Goal: Register for event/course

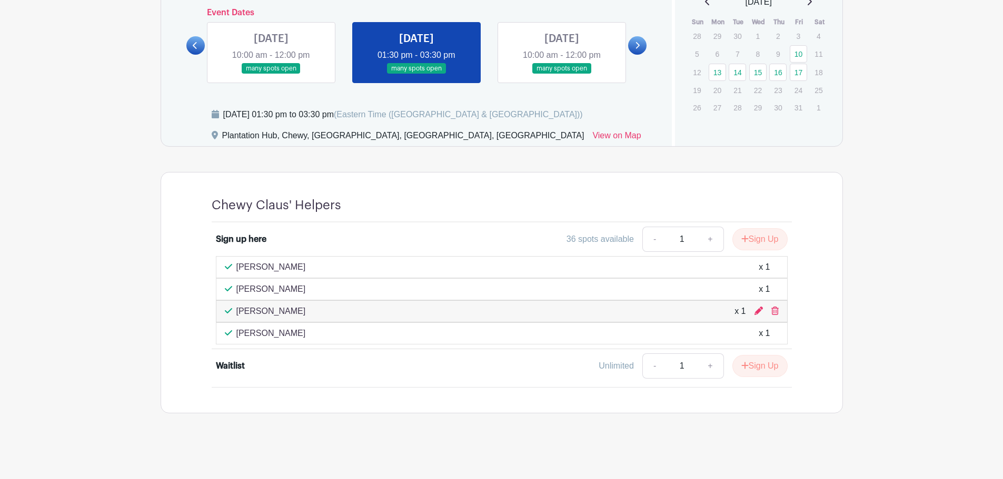
scroll to position [634, 0]
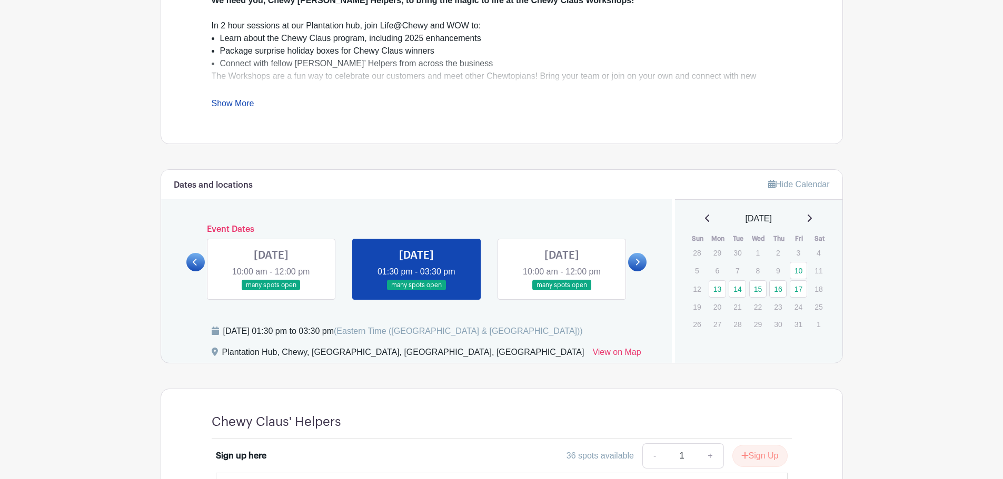
scroll to position [634, 0]
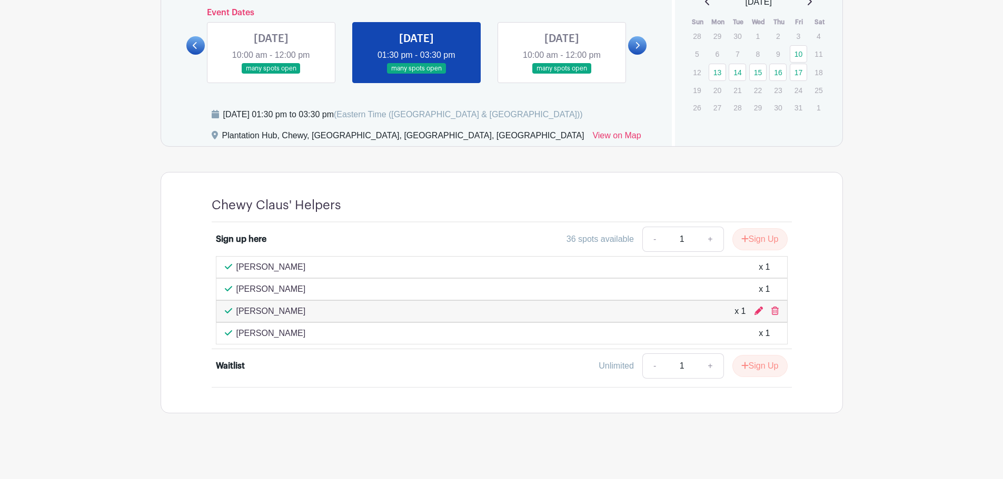
click at [293, 366] on div "Waitlist Unlimited - 1 + Sign Up" at bounding box center [502, 368] width 572 height 29
click at [271, 74] on link at bounding box center [271, 74] width 0 height 0
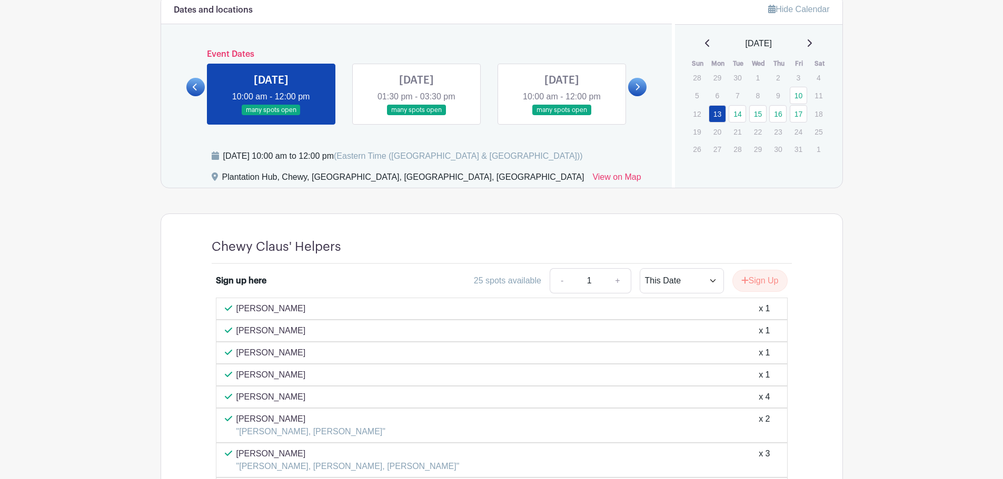
scroll to position [529, 0]
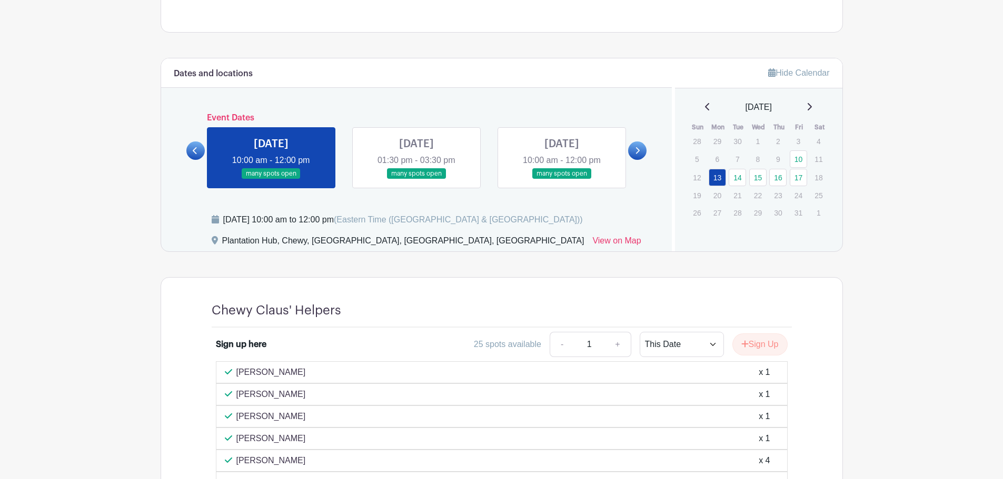
click at [416, 179] on link at bounding box center [416, 179] width 0 height 0
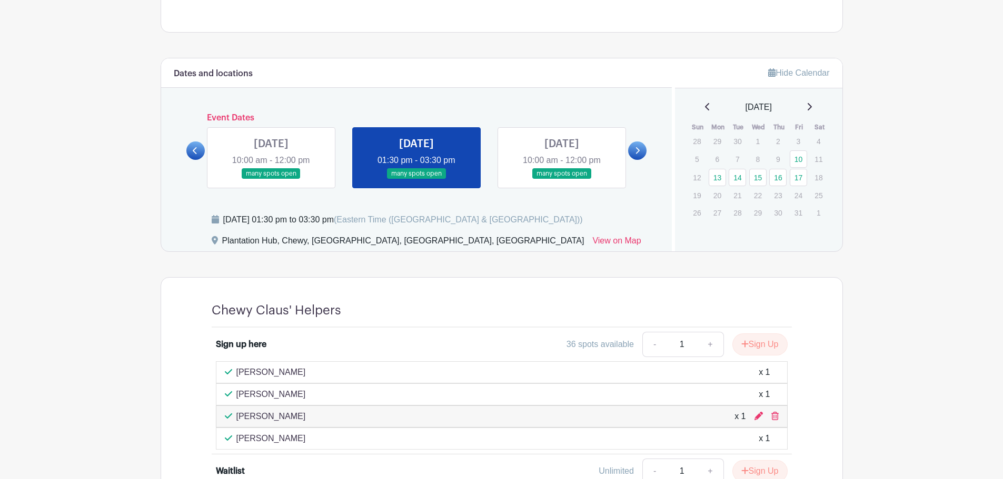
scroll to position [634, 0]
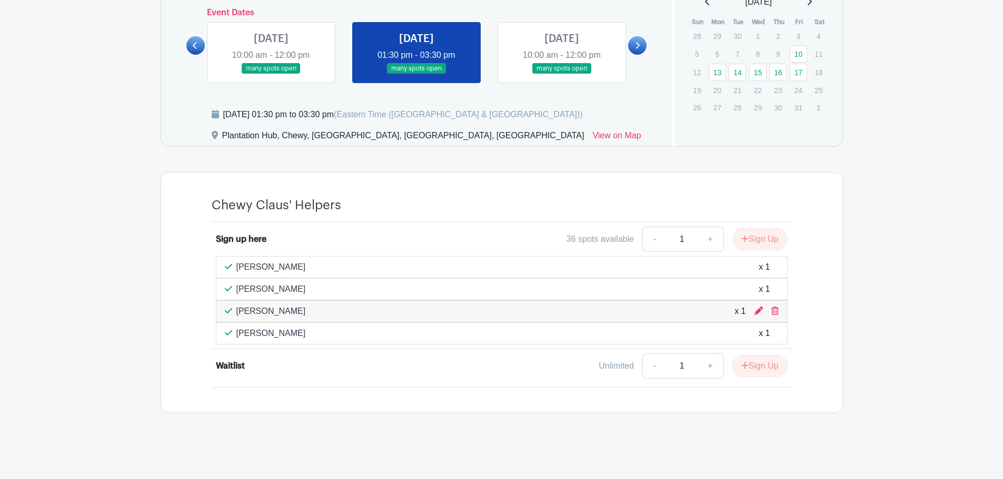
click at [463, 359] on div "Unlimited - 1 + Sign Up" at bounding box center [572, 366] width 429 height 25
click at [562, 74] on link at bounding box center [562, 74] width 0 height 0
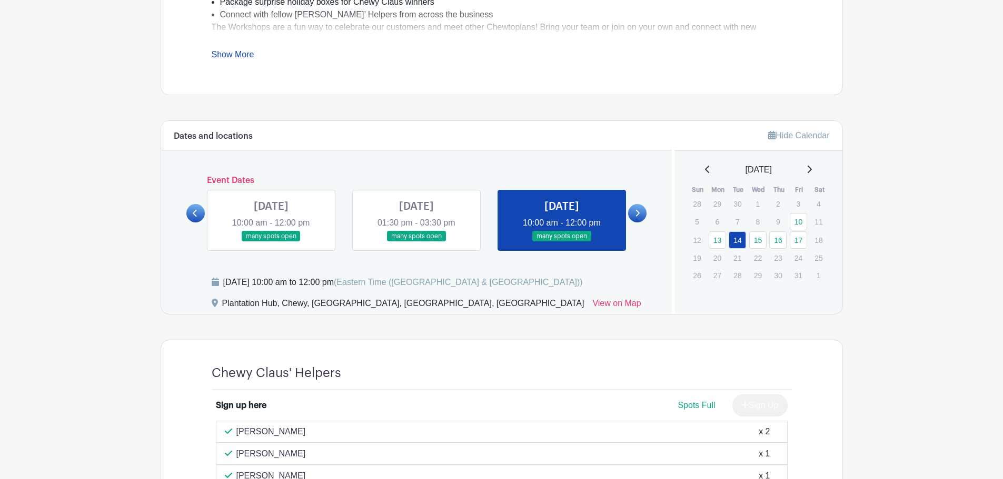
scroll to position [461, 0]
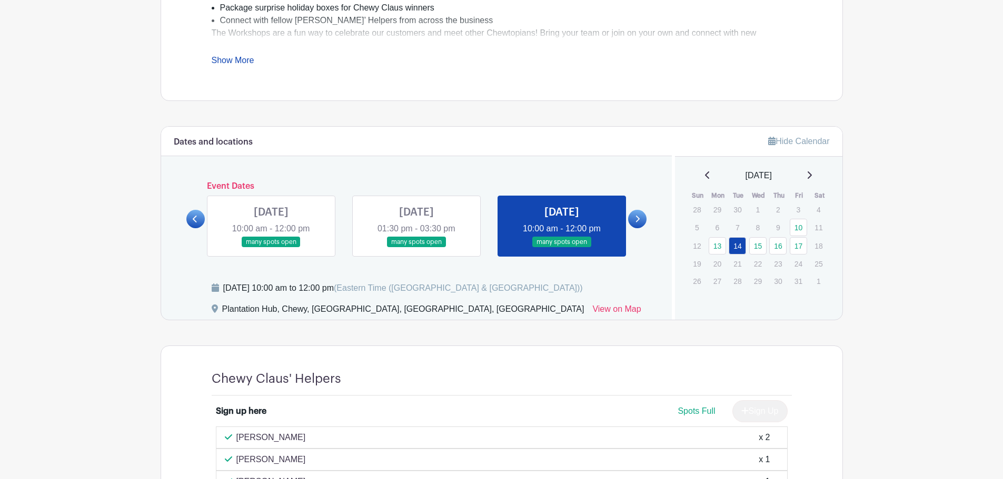
click at [637, 218] on icon at bounding box center [637, 219] width 5 height 8
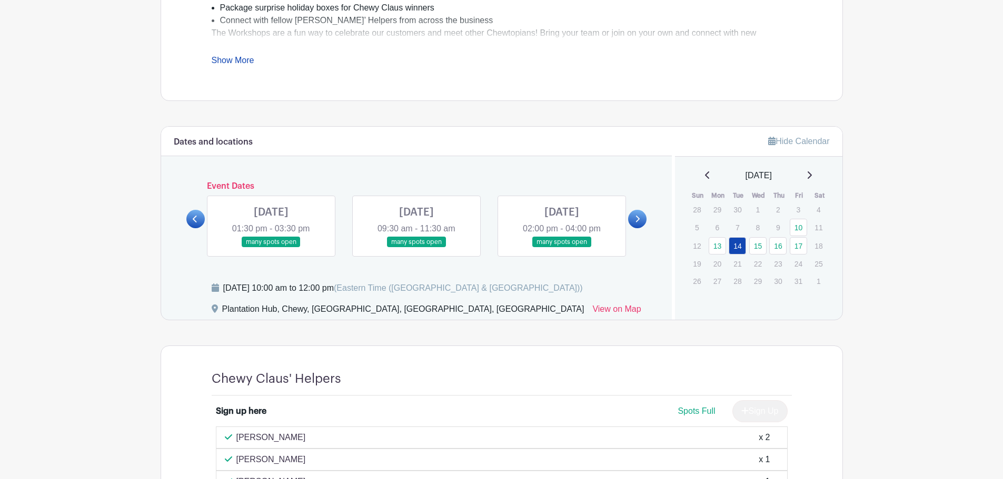
click at [271, 248] on link at bounding box center [271, 248] width 0 height 0
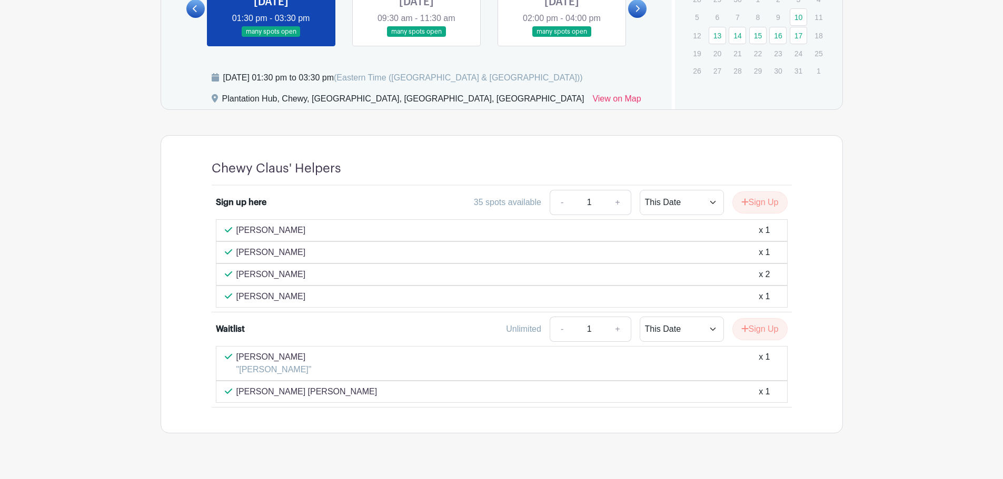
scroll to position [566, 0]
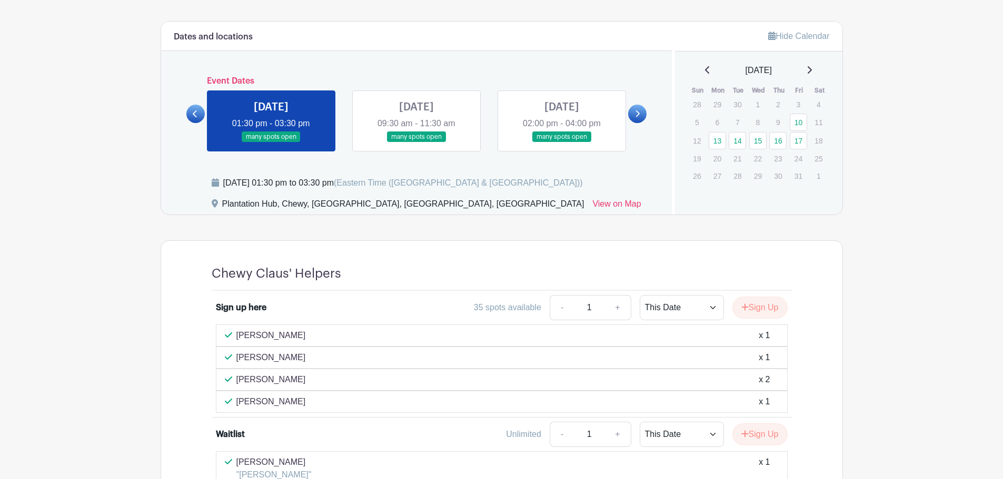
click at [416, 143] on link at bounding box center [416, 143] width 0 height 0
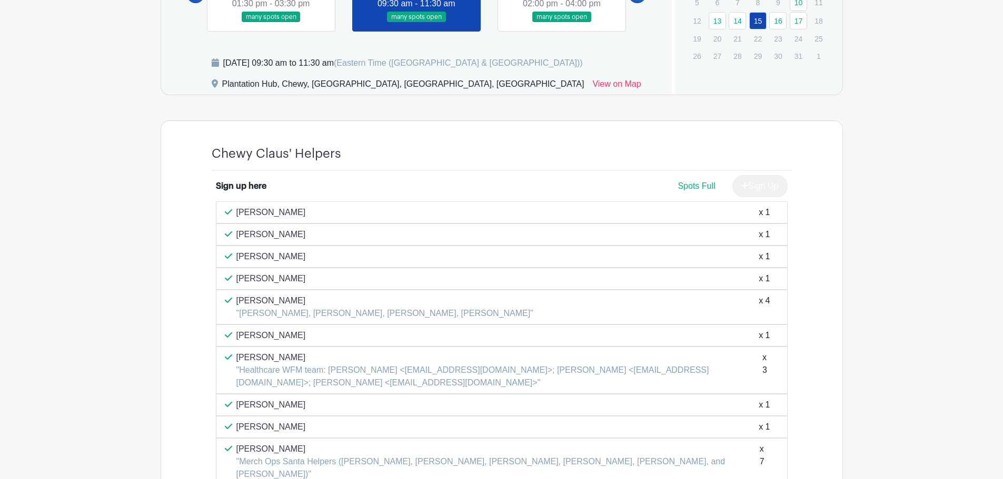
scroll to position [538, 0]
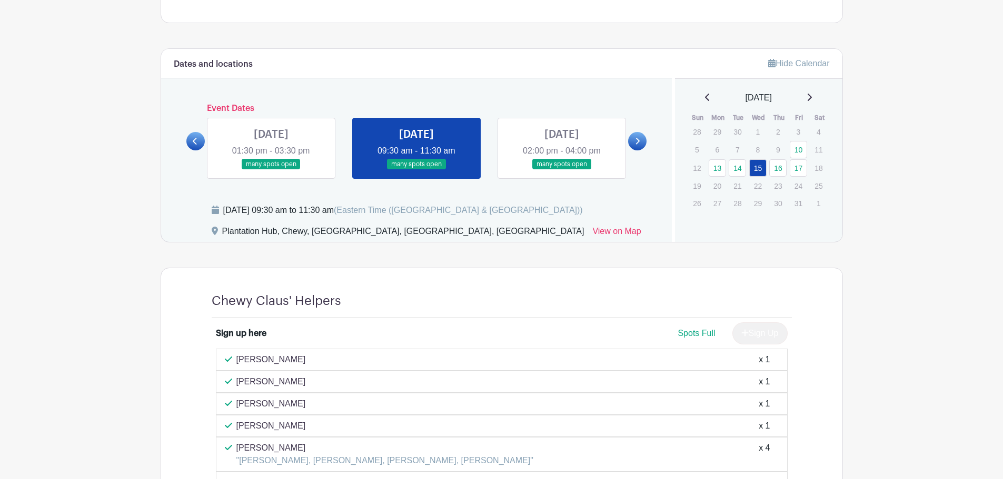
click at [562, 170] on link at bounding box center [562, 170] width 0 height 0
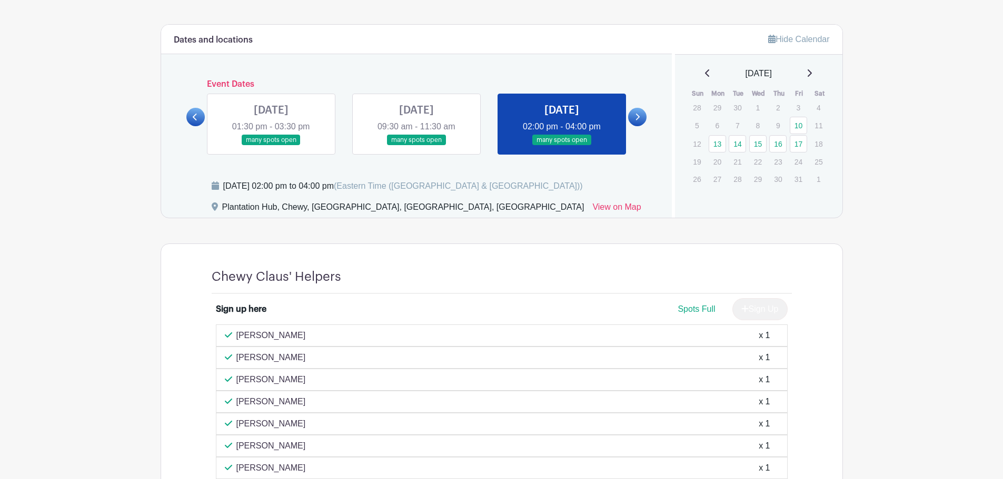
scroll to position [486, 0]
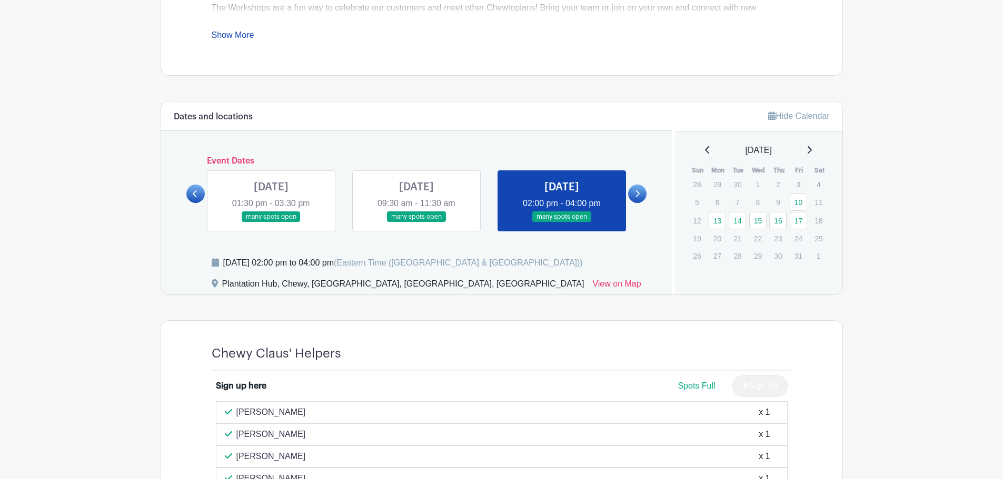
click at [633, 201] on link at bounding box center [637, 194] width 18 height 18
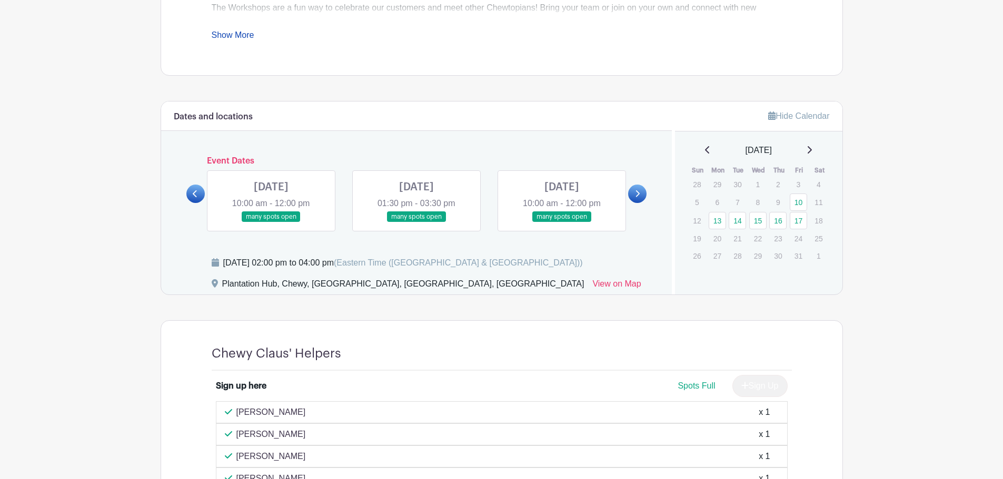
click at [271, 223] on link at bounding box center [271, 223] width 0 height 0
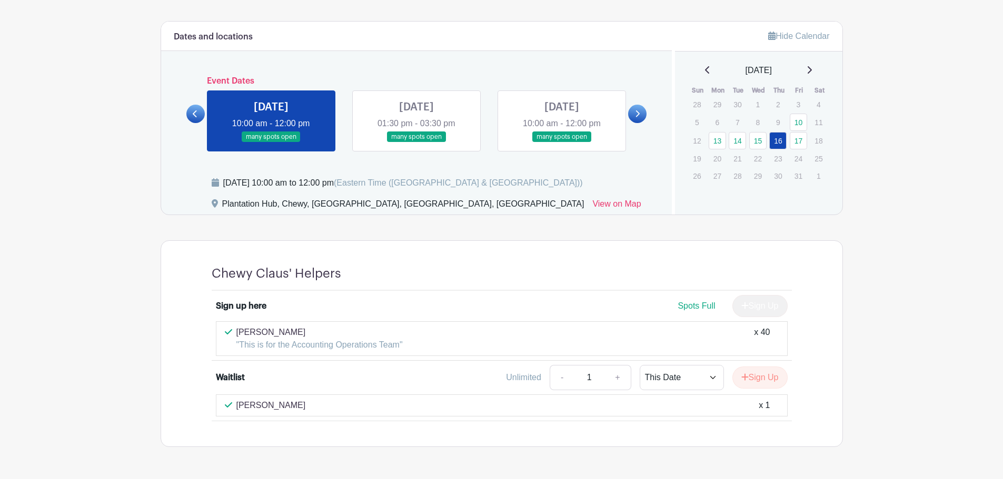
scroll to position [547, 0]
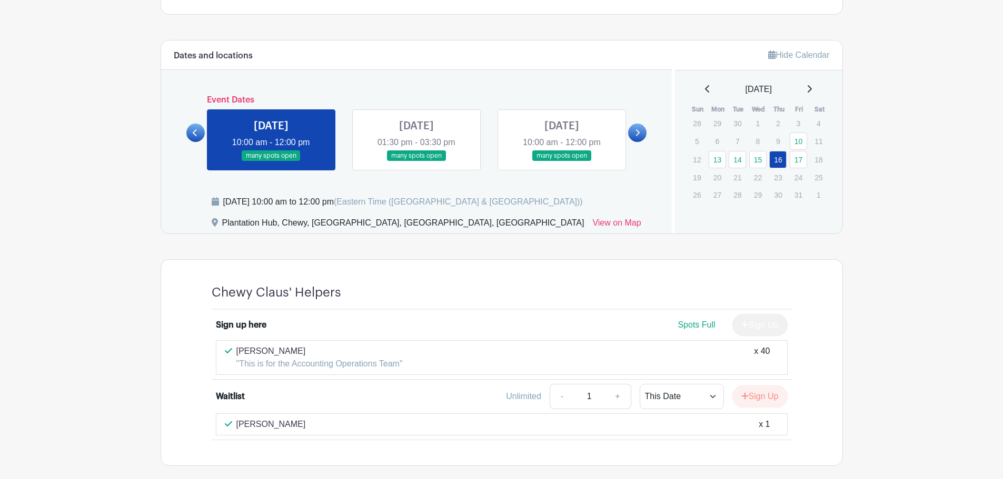
click at [416, 162] on link at bounding box center [416, 162] width 0 height 0
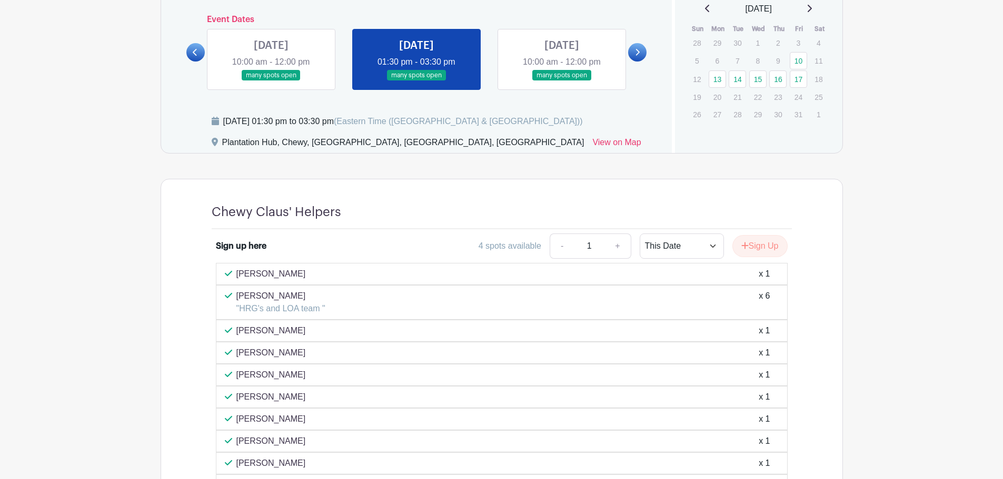
scroll to position [599, 0]
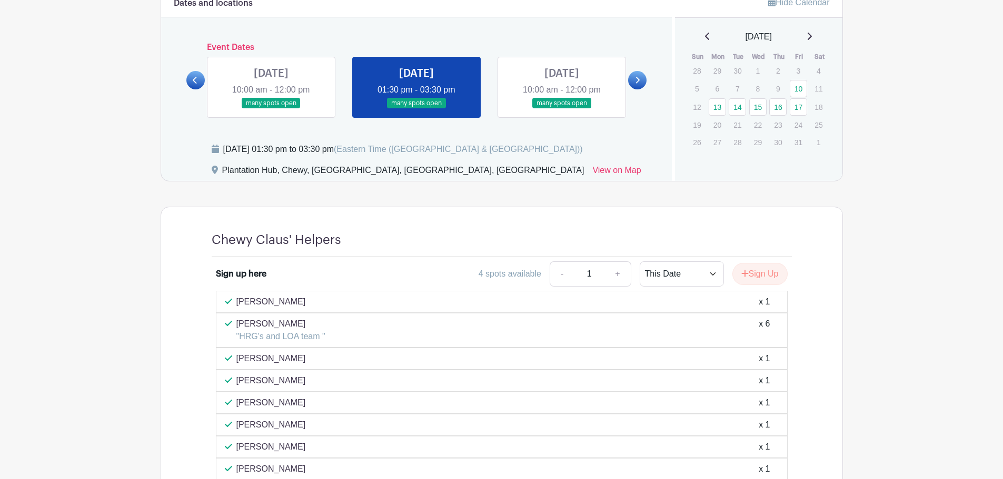
click at [562, 109] on link at bounding box center [562, 109] width 0 height 0
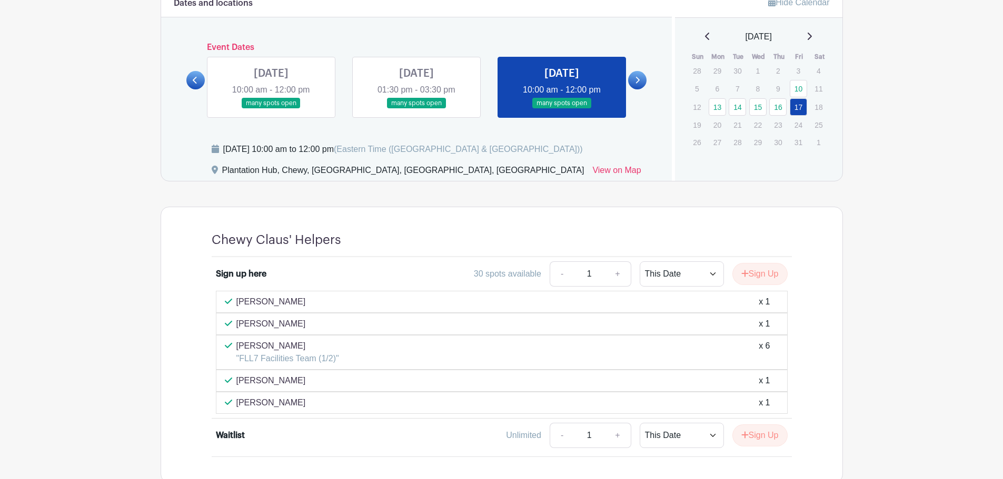
click at [640, 78] on link at bounding box center [637, 80] width 18 height 18
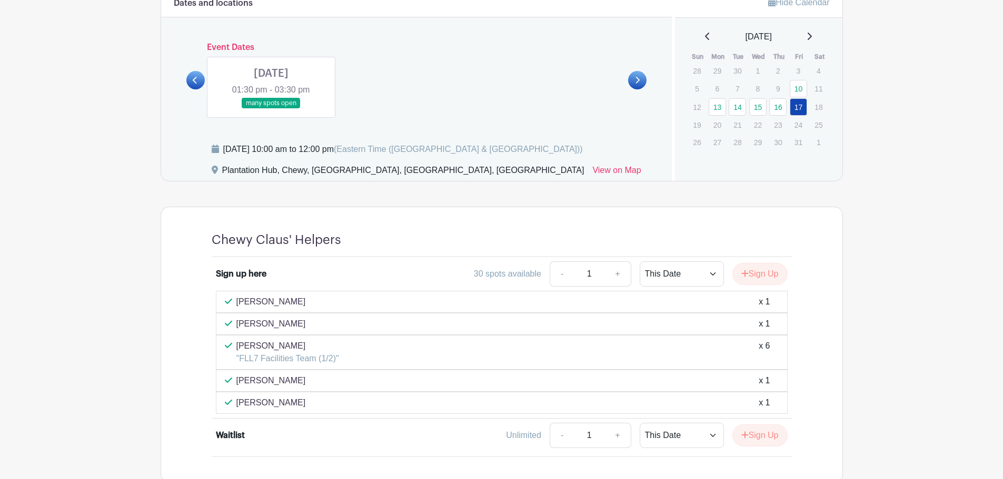
click at [271, 109] on link at bounding box center [271, 109] width 0 height 0
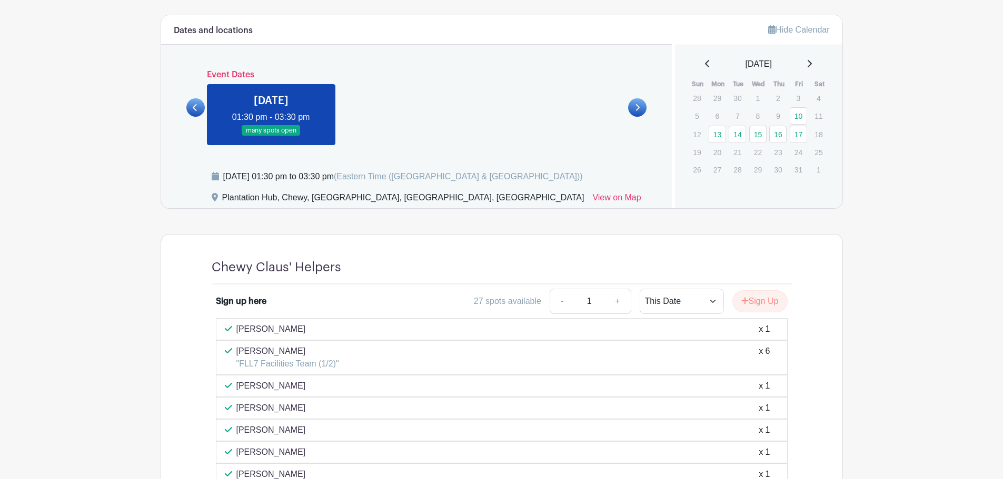
scroll to position [494, 0]
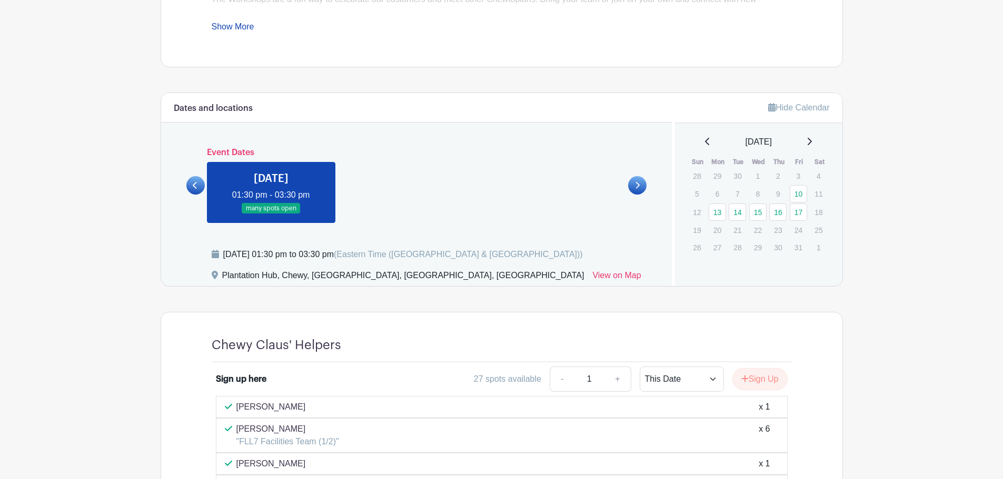
click at [202, 184] on link at bounding box center [195, 185] width 18 height 18
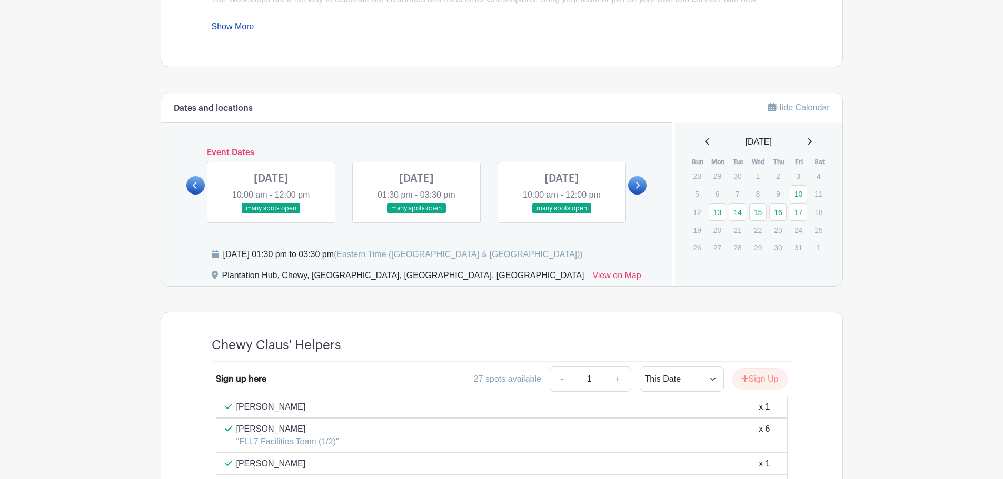
click at [192, 186] on link at bounding box center [195, 185] width 18 height 18
click at [195, 186] on icon at bounding box center [195, 186] width 5 height 8
click at [271, 214] on link at bounding box center [271, 214] width 0 height 0
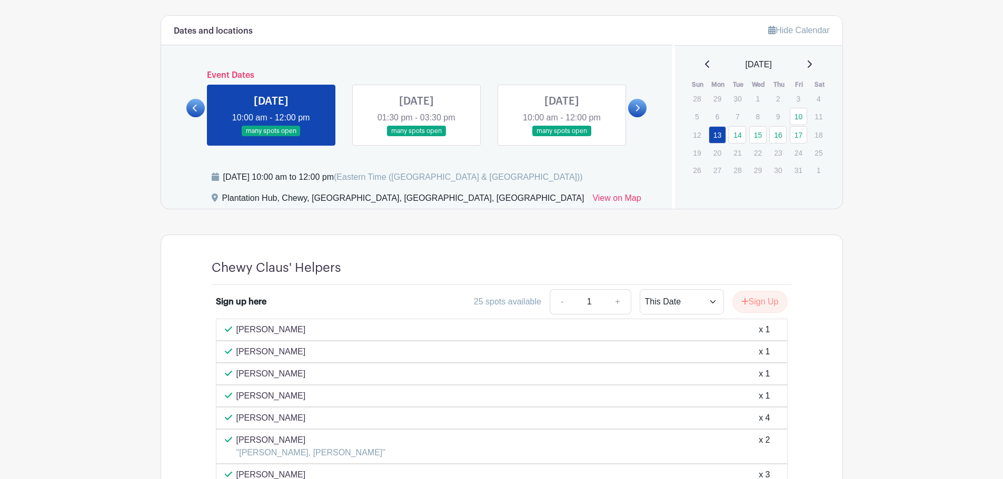
scroll to position [547, 0]
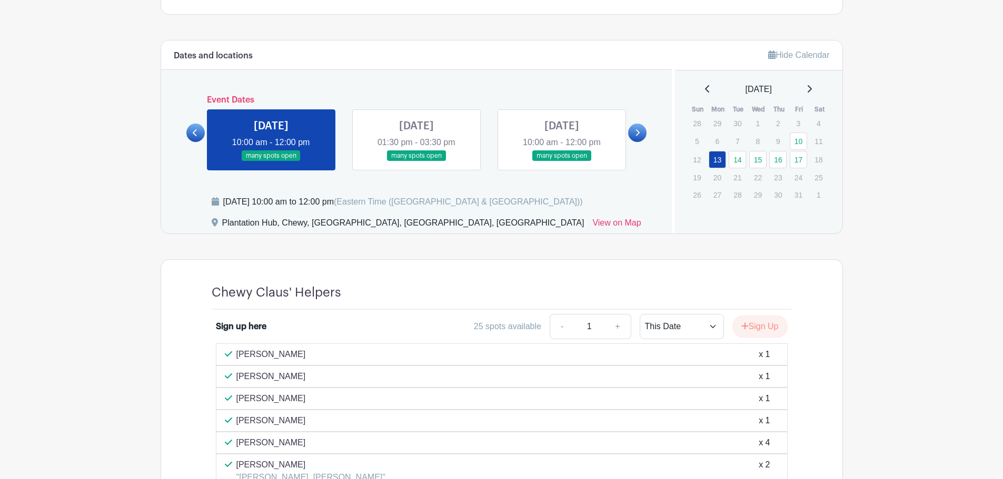
click at [416, 162] on link at bounding box center [416, 162] width 0 height 0
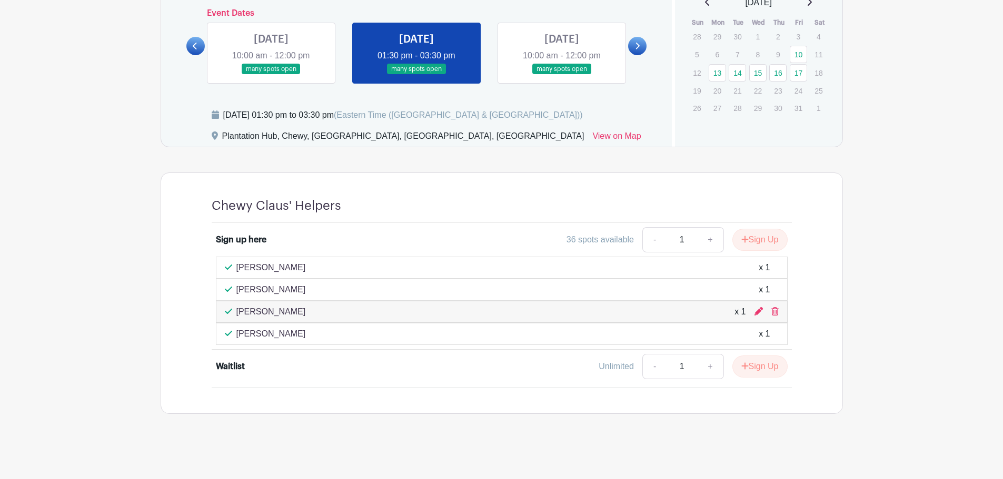
scroll to position [634, 0]
click at [411, 372] on div "Unlimited - 1 + Sign Up" at bounding box center [572, 366] width 429 height 25
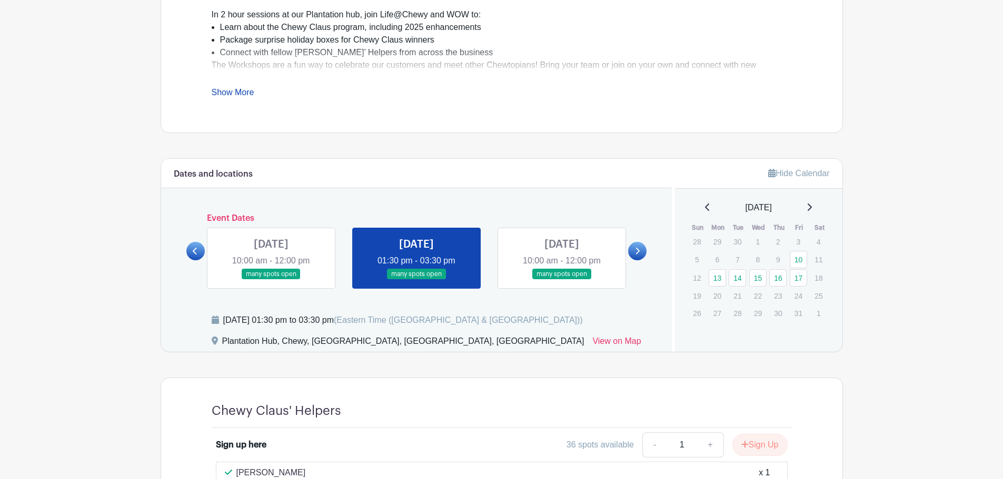
scroll to position [424, 0]
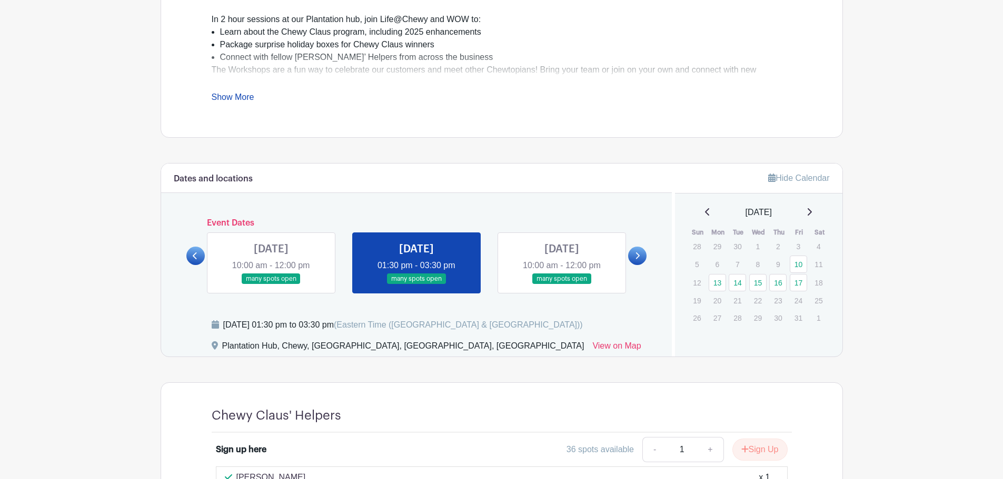
click at [562, 285] on link at bounding box center [562, 285] width 0 height 0
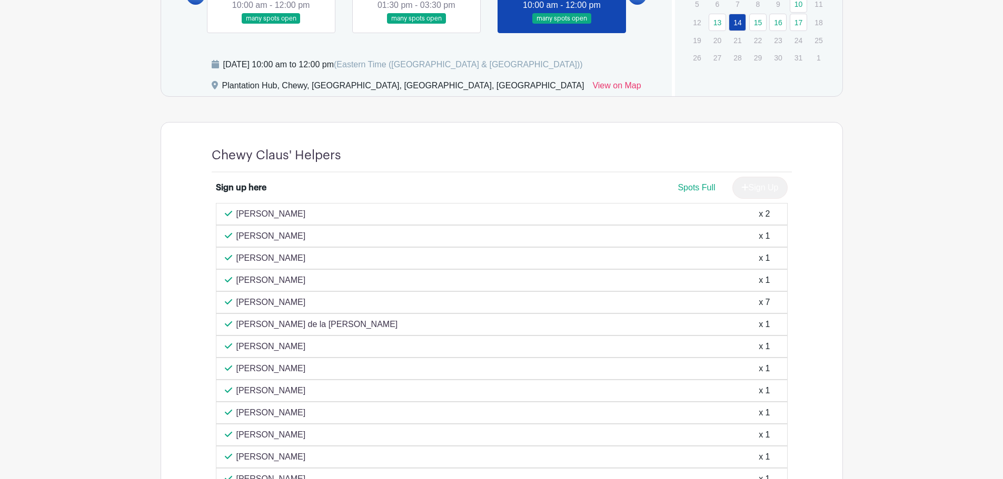
scroll to position [529, 0]
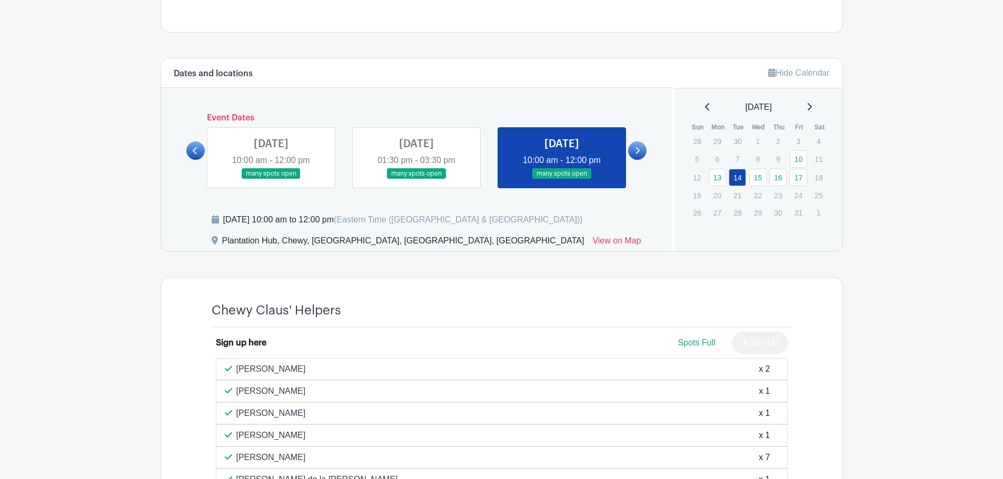
click at [416, 179] on link at bounding box center [416, 179] width 0 height 0
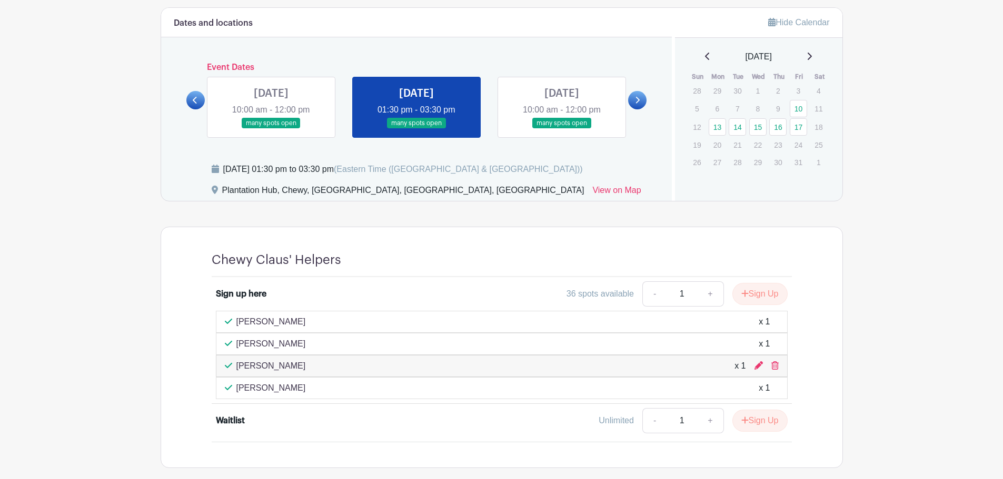
scroll to position [476, 0]
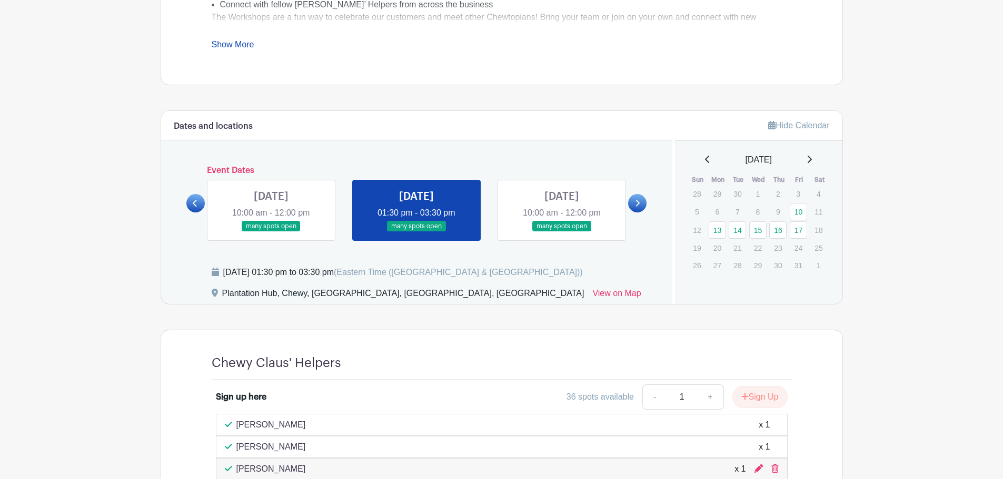
click at [271, 232] on link at bounding box center [271, 232] width 0 height 0
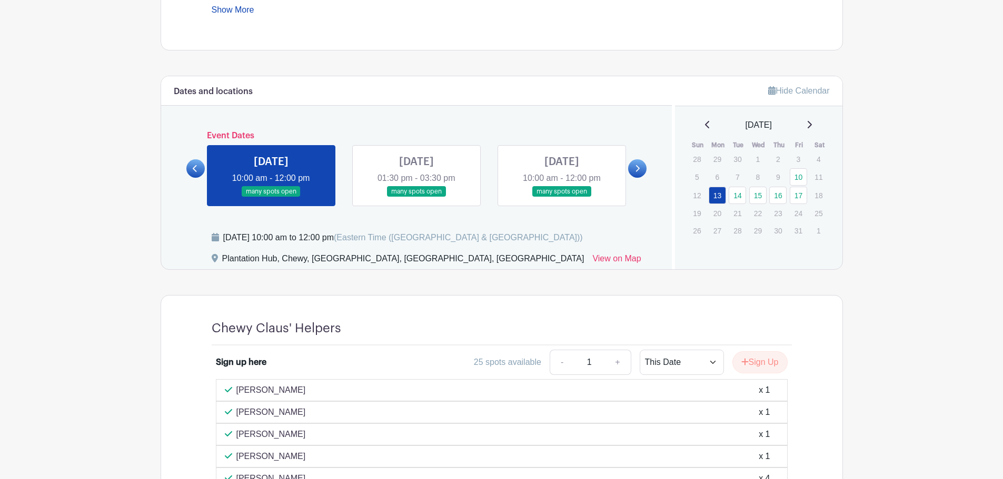
scroll to position [476, 0]
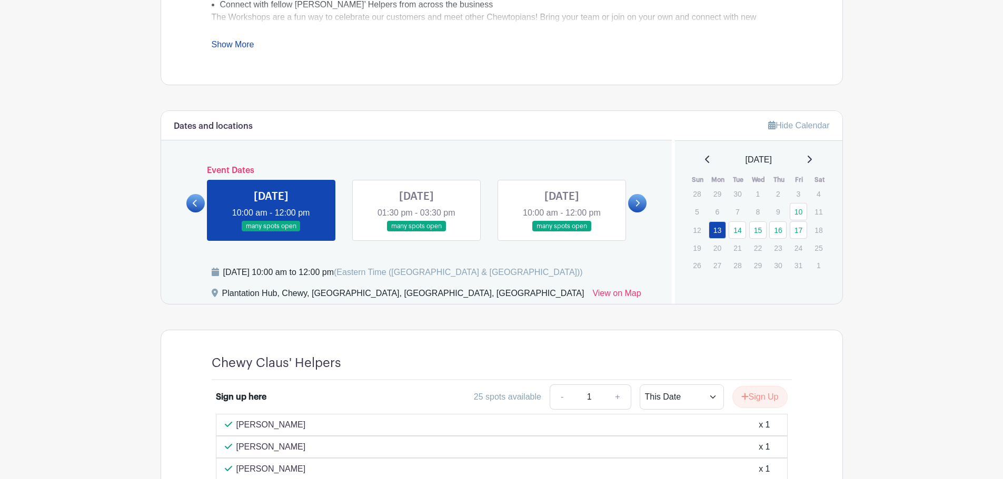
click at [562, 232] on link at bounding box center [562, 232] width 0 height 0
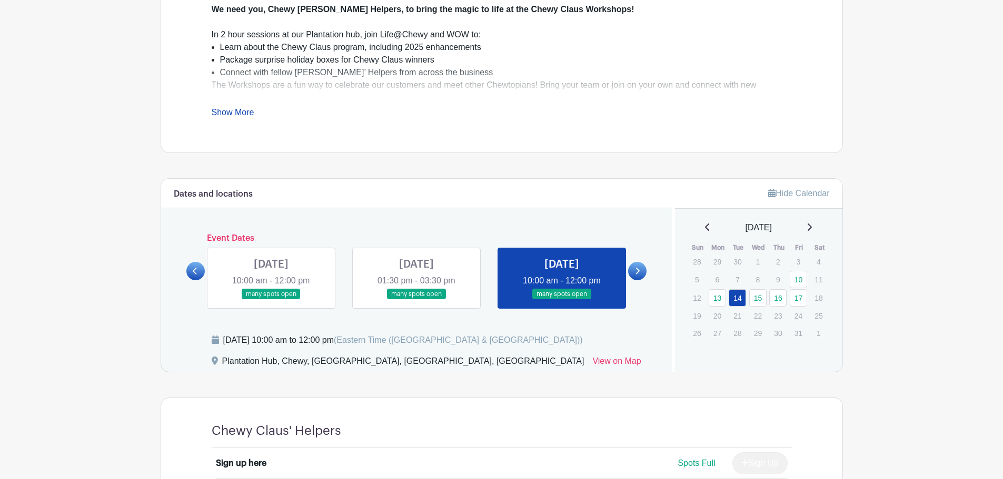
scroll to position [408, 0]
click at [629, 269] on link at bounding box center [637, 272] width 18 height 18
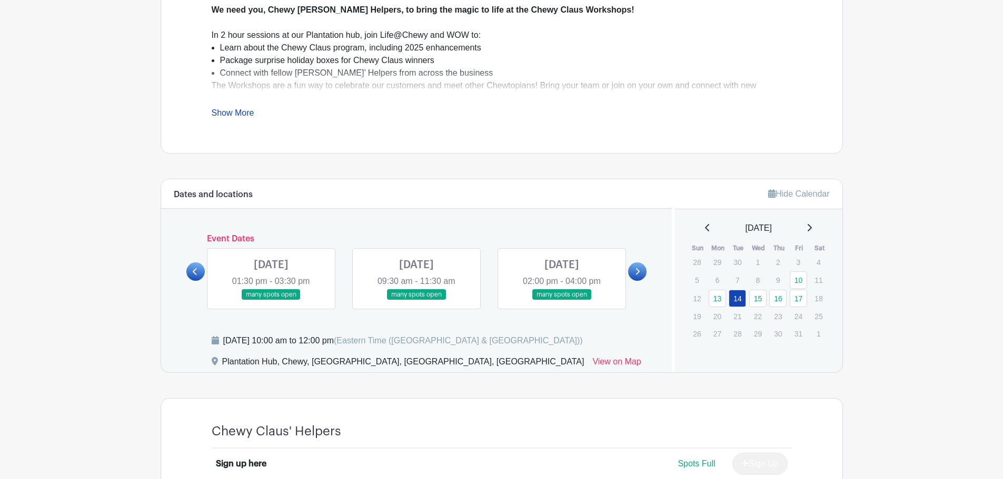
click at [271, 301] on link at bounding box center [271, 301] width 0 height 0
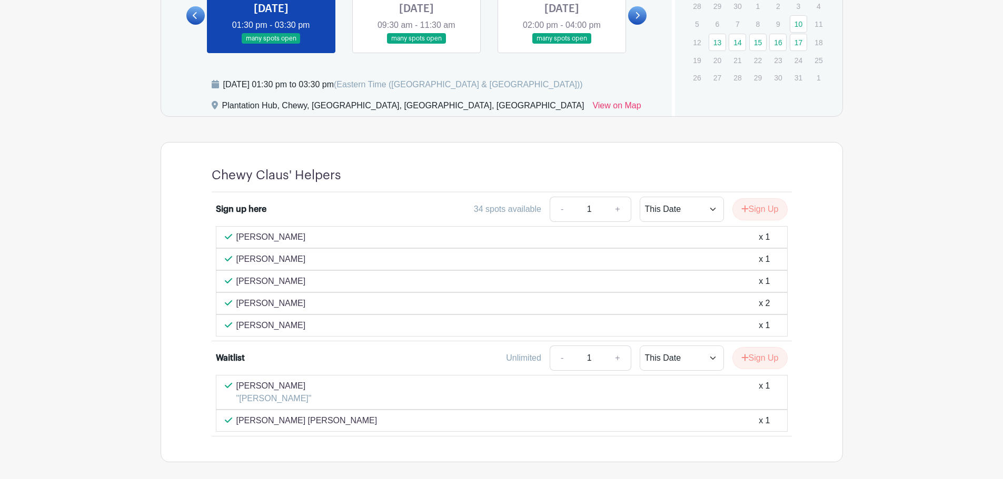
scroll to position [713, 0]
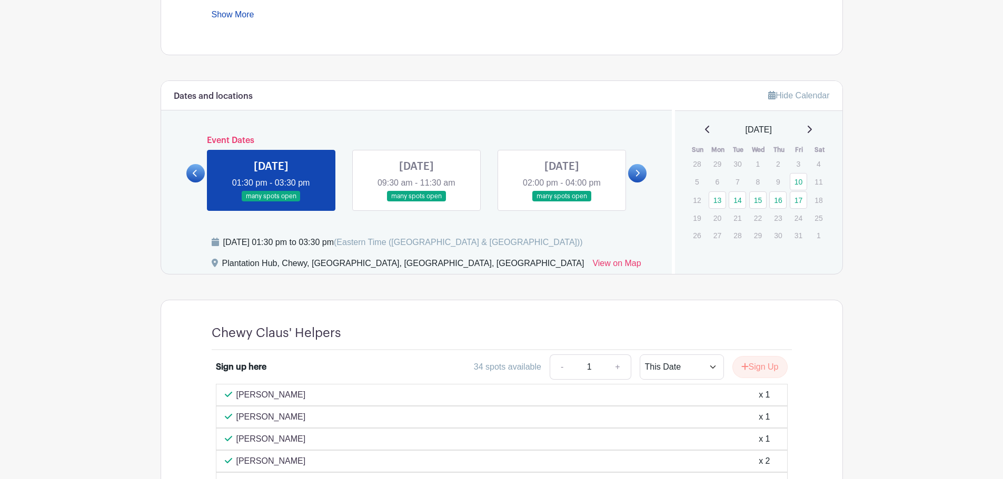
scroll to position [503, 0]
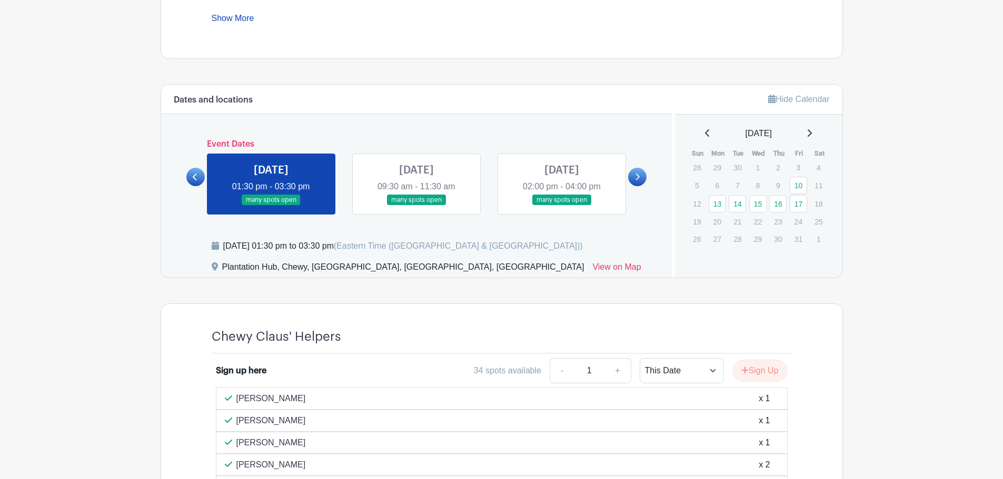
click at [195, 183] on link at bounding box center [195, 177] width 18 height 18
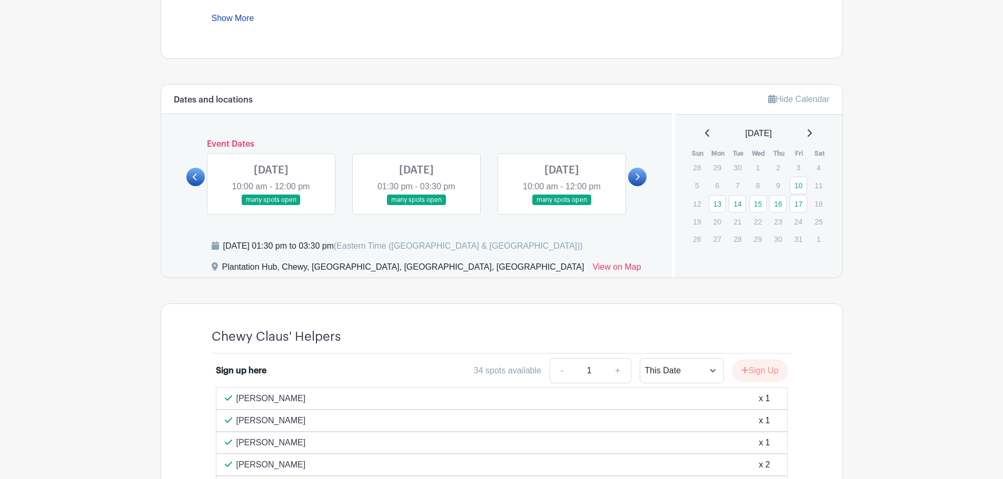
click at [416, 206] on link at bounding box center [416, 206] width 0 height 0
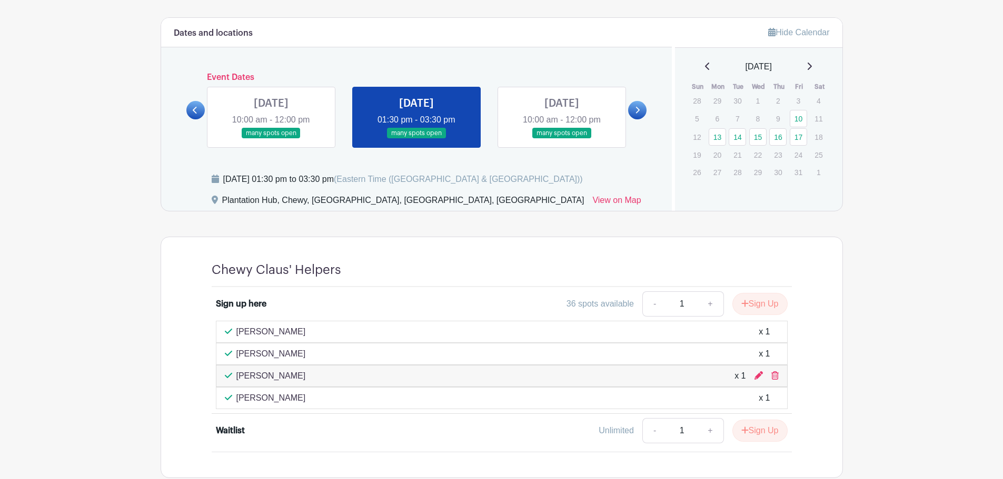
scroll to position [634, 0]
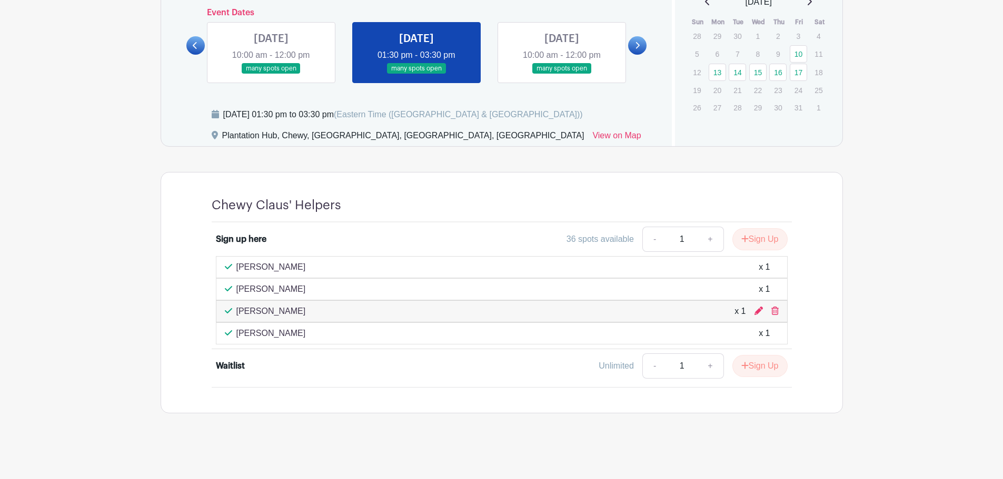
click at [271, 74] on link at bounding box center [271, 74] width 0 height 0
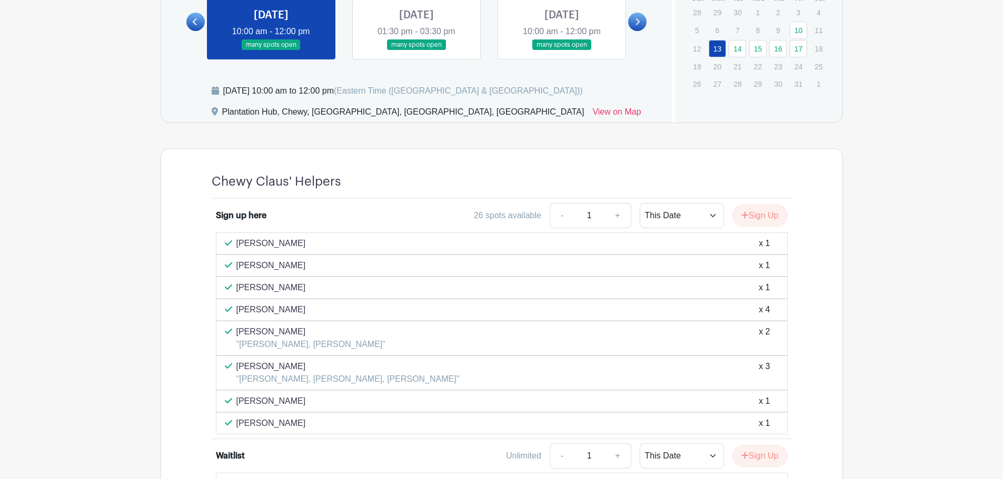
scroll to position [559, 0]
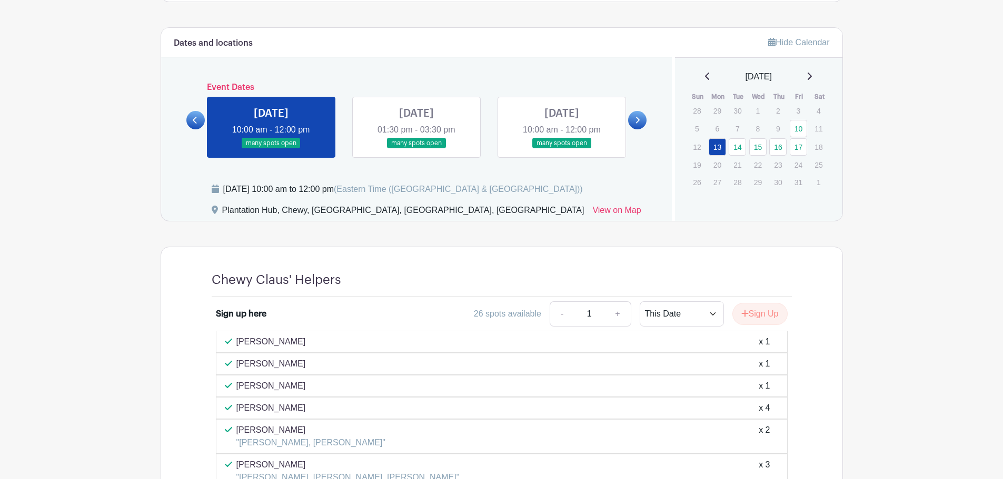
click at [416, 149] on link at bounding box center [416, 149] width 0 height 0
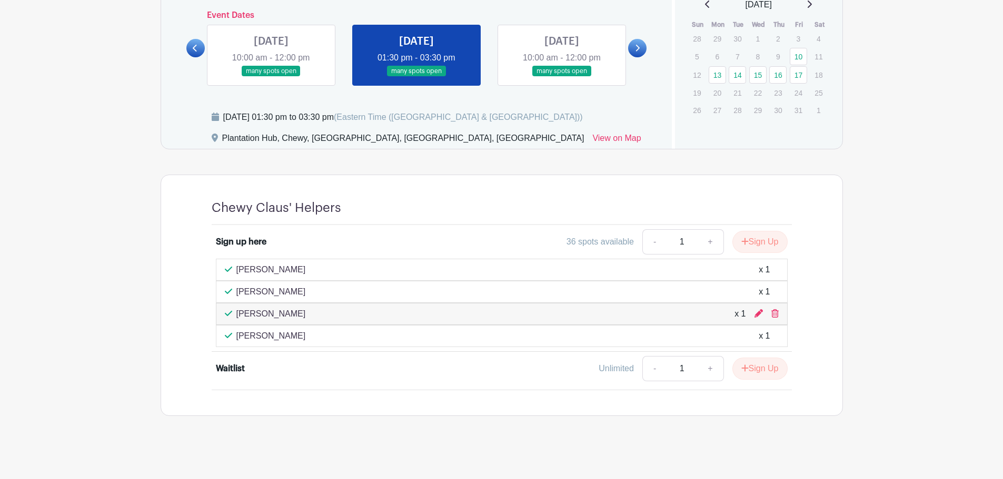
scroll to position [634, 0]
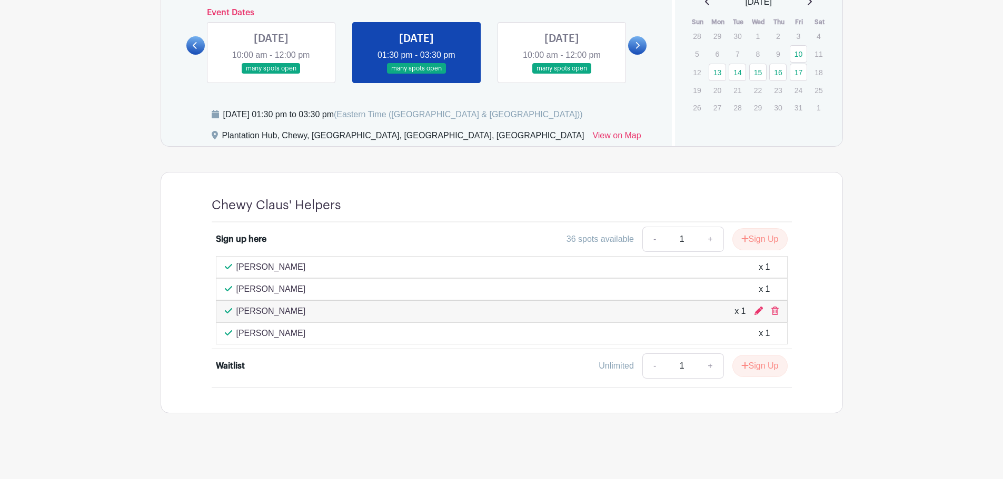
click at [562, 74] on link at bounding box center [562, 74] width 0 height 0
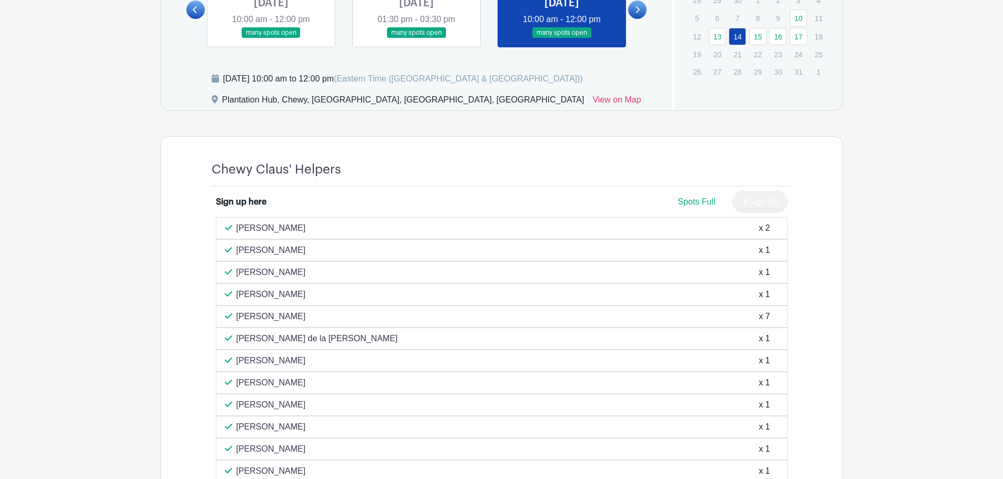
scroll to position [513, 0]
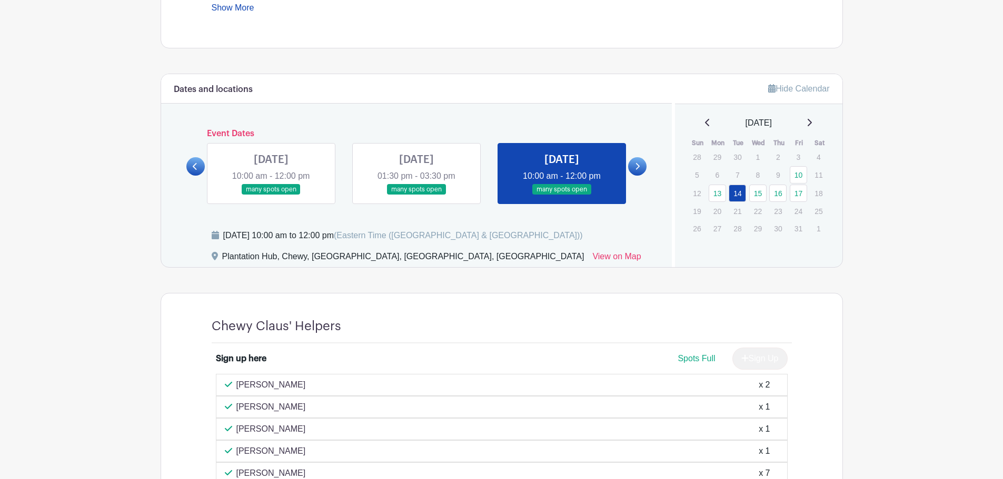
click at [636, 172] on link at bounding box center [637, 166] width 18 height 18
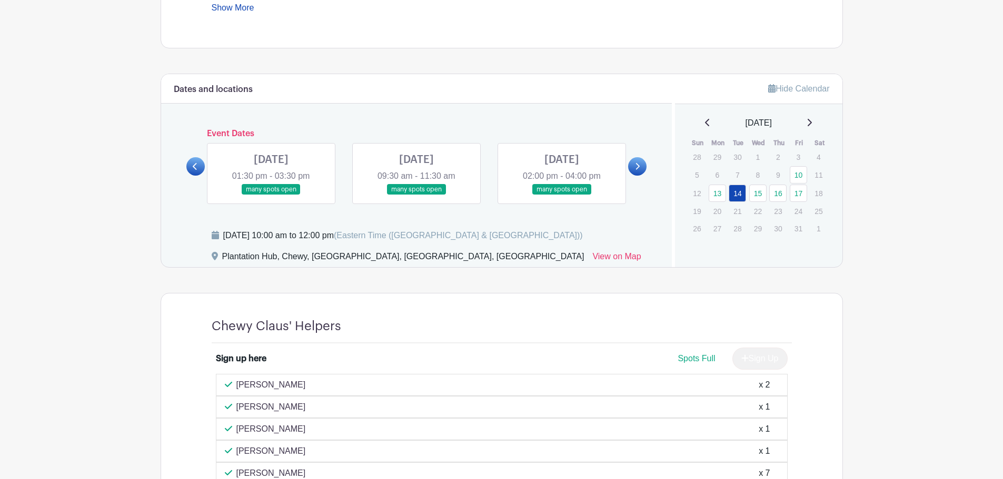
click at [271, 195] on link at bounding box center [271, 195] width 0 height 0
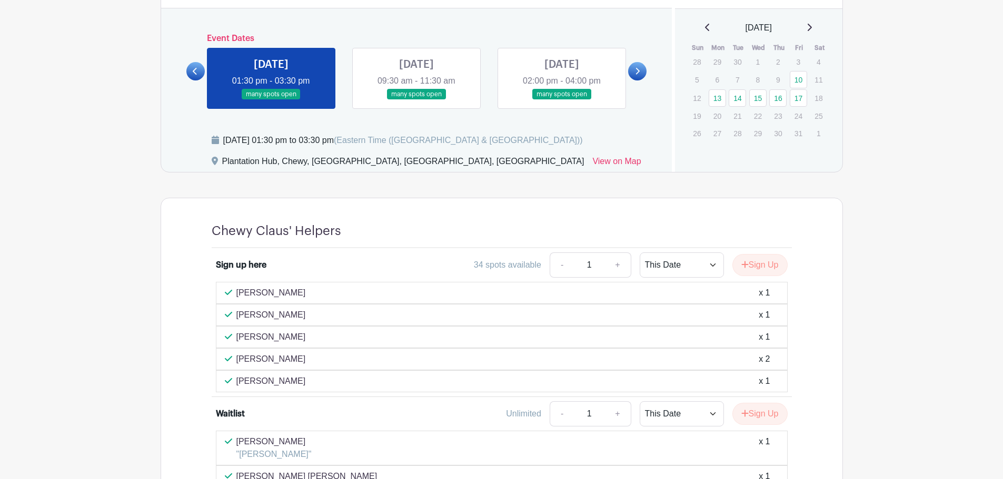
scroll to position [608, 0]
click at [277, 383] on p "[PERSON_NAME]" at bounding box center [270, 382] width 69 height 13
click at [351, 86] on div "[DATE] 09:30 am - 11:30 am many spots open" at bounding box center [416, 78] width 145 height 61
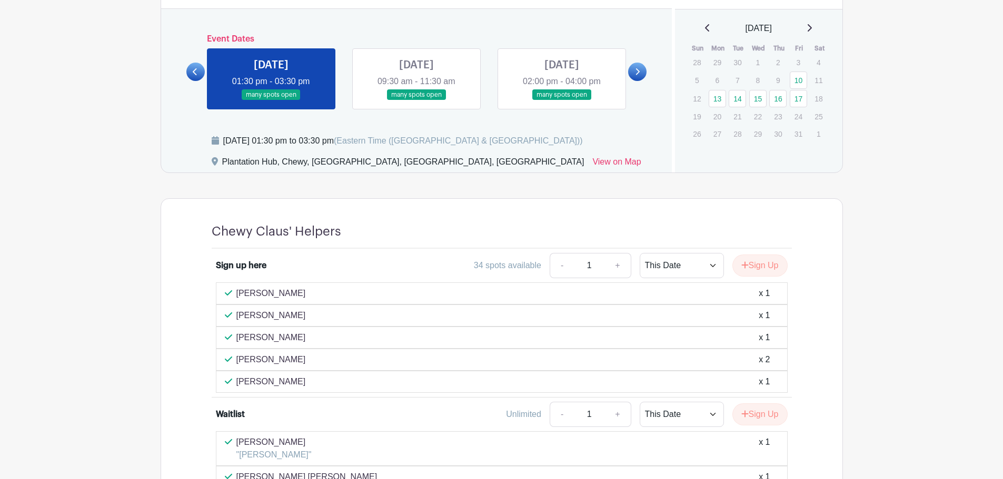
click at [416, 101] on link at bounding box center [416, 101] width 0 height 0
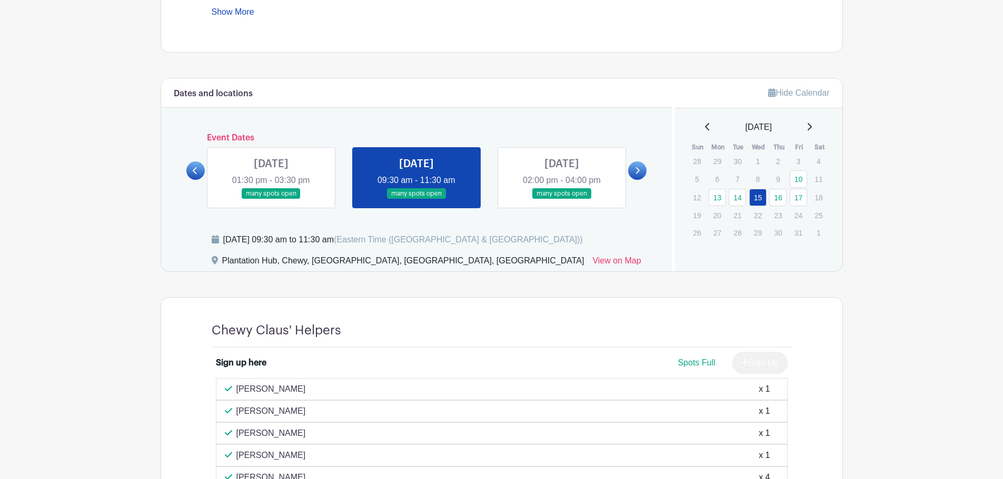
scroll to position [508, 0]
click at [562, 201] on link at bounding box center [562, 201] width 0 height 0
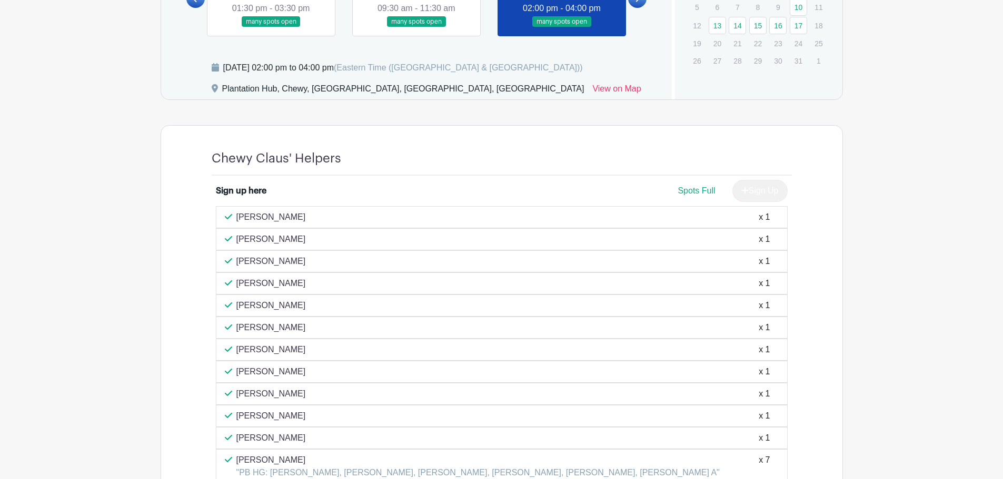
scroll to position [556, 0]
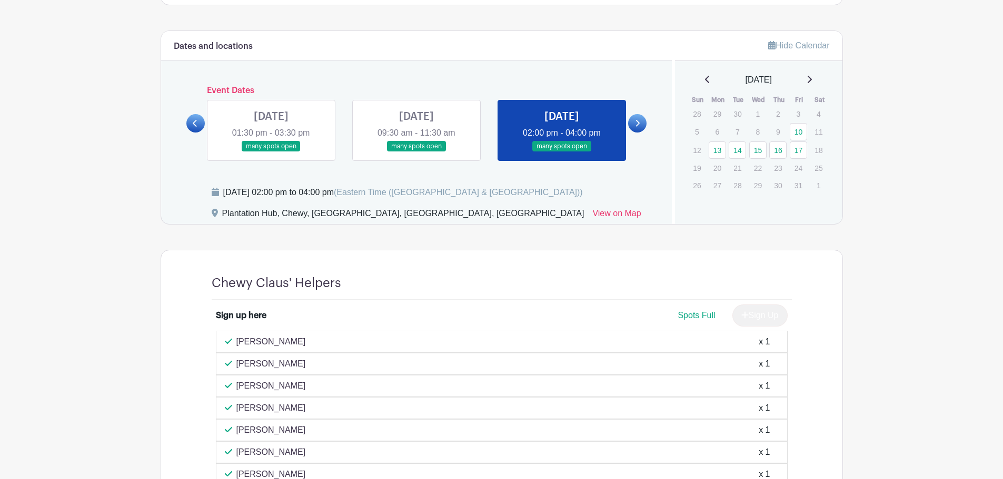
click at [644, 121] on link at bounding box center [637, 123] width 18 height 18
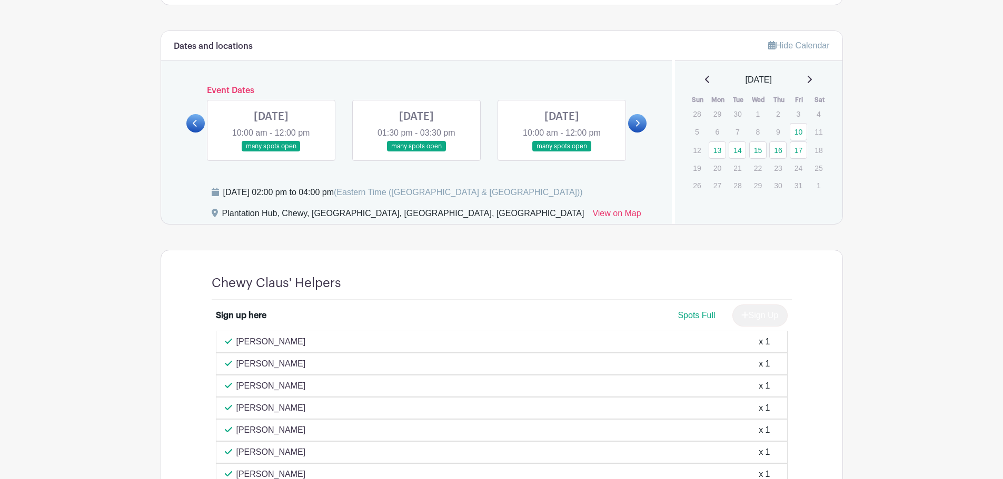
click at [271, 152] on link at bounding box center [271, 152] width 0 height 0
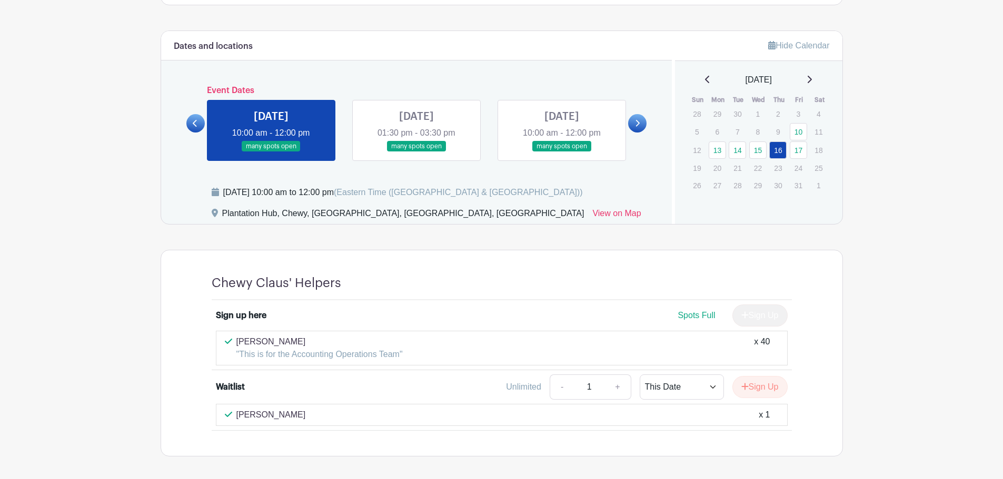
click at [416, 152] on link at bounding box center [416, 152] width 0 height 0
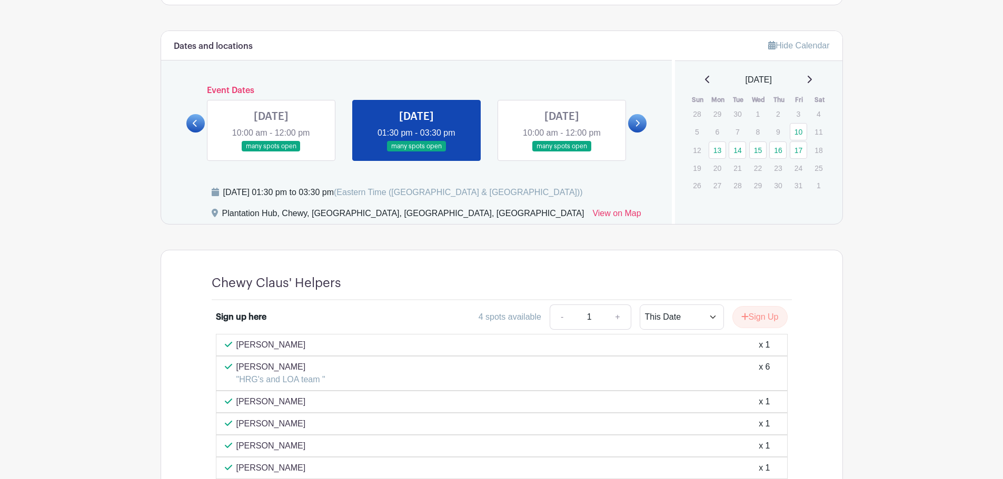
click at [271, 152] on link at bounding box center [271, 152] width 0 height 0
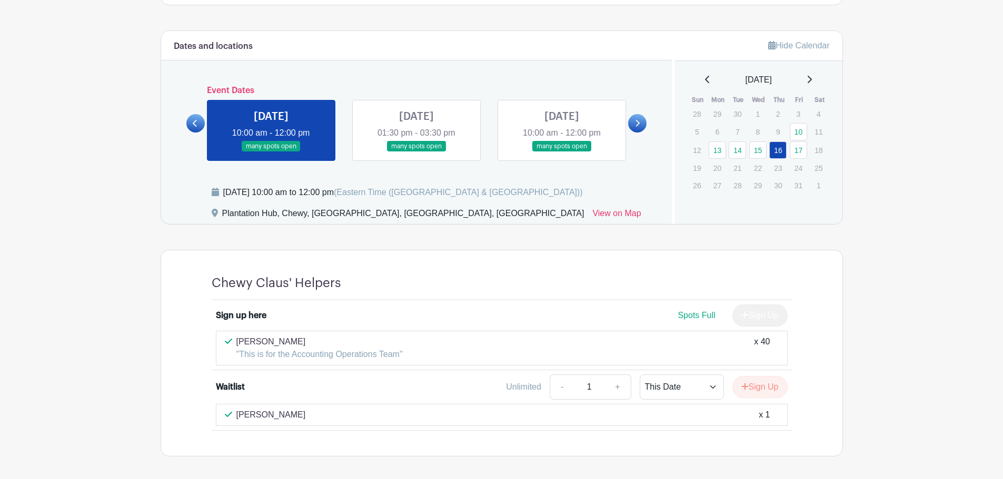
click at [416, 152] on link at bounding box center [416, 152] width 0 height 0
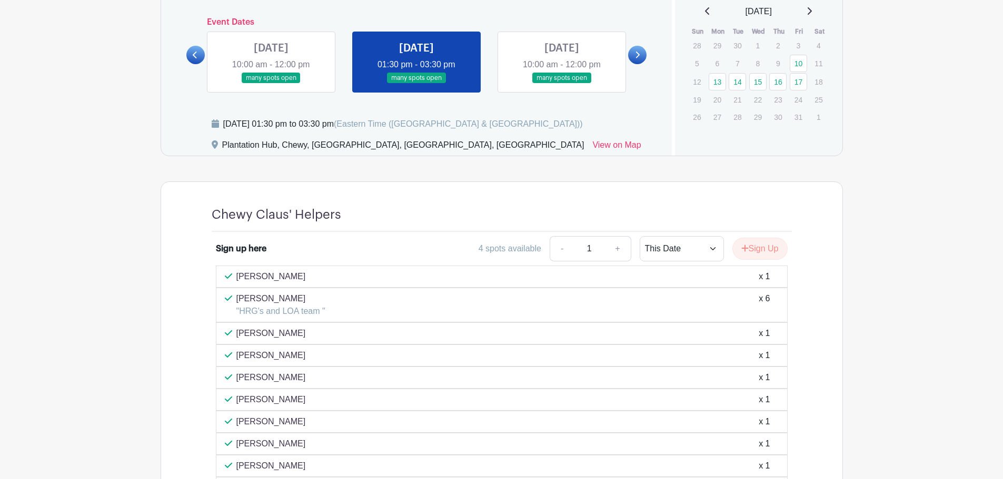
scroll to position [609, 0]
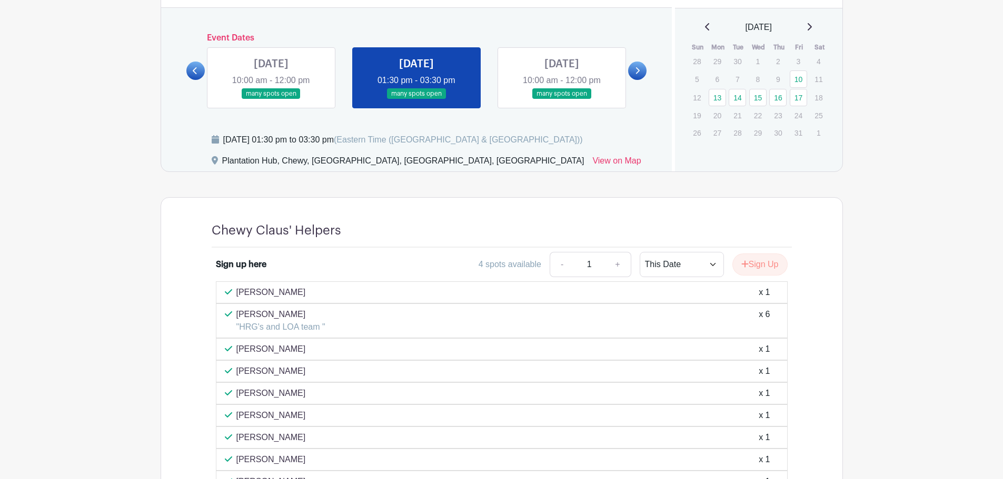
click at [562, 99] on link at bounding box center [562, 99] width 0 height 0
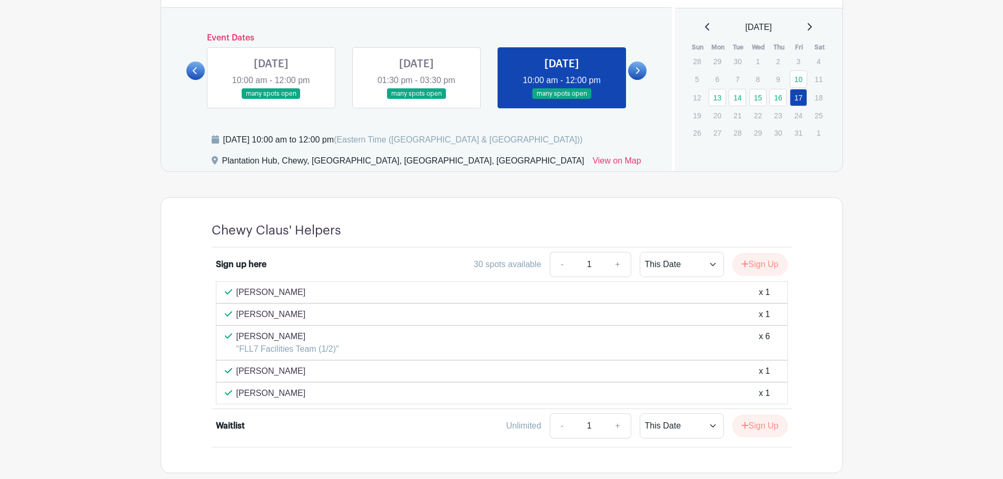
click at [416, 99] on link at bounding box center [416, 99] width 0 height 0
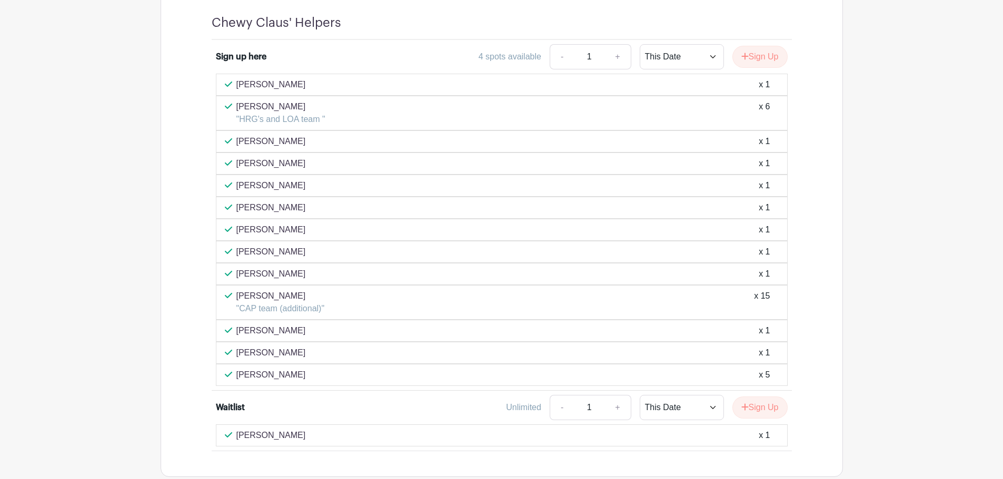
scroll to position [819, 0]
